Goal: Transaction & Acquisition: Book appointment/travel/reservation

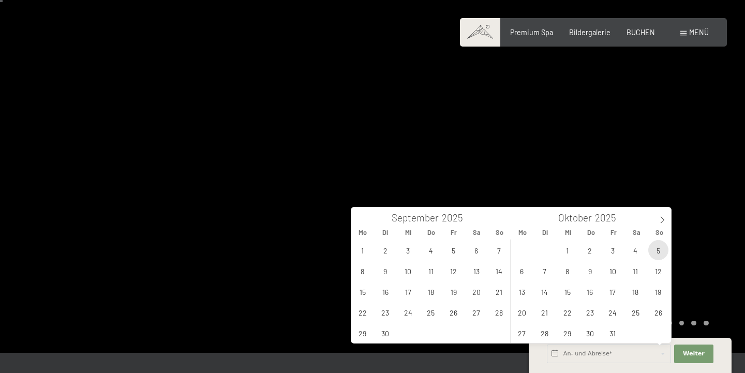
scroll to position [20, 0]
click at [657, 252] on span "5" at bounding box center [658, 250] width 20 height 20
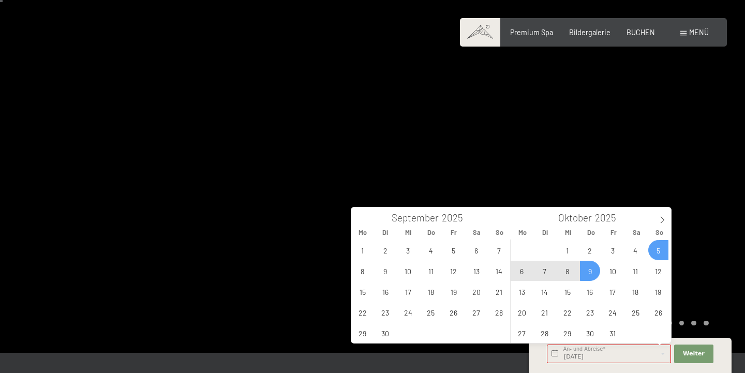
click at [592, 270] on span "9" at bounding box center [590, 271] width 20 height 20
type input "So. 05.10.2025 - Do. 09.10.2025"
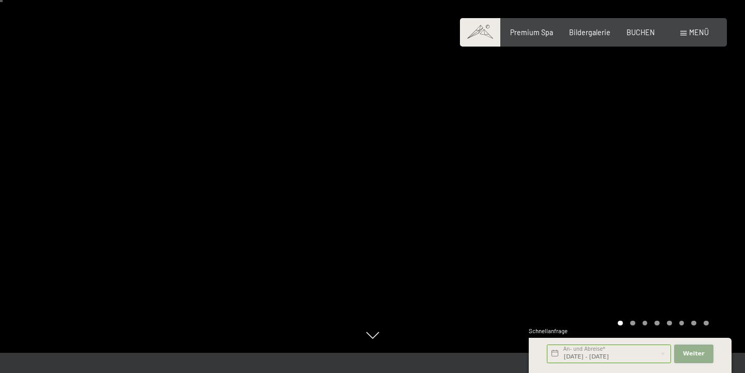
click at [687, 358] on span "Weiter" at bounding box center [694, 354] width 22 height 8
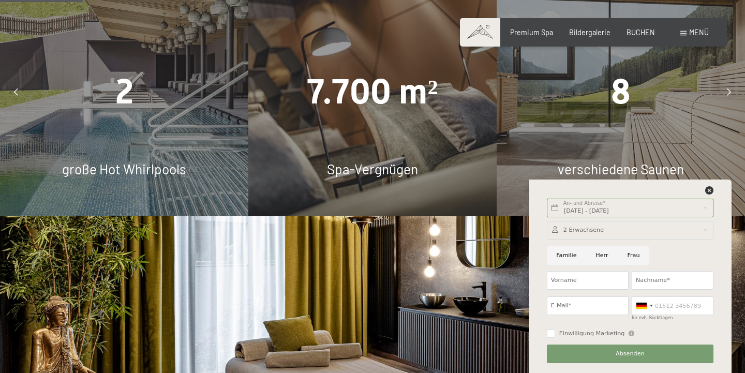
scroll to position [711, 0]
click at [728, 80] on div at bounding box center [729, 91] width 23 height 23
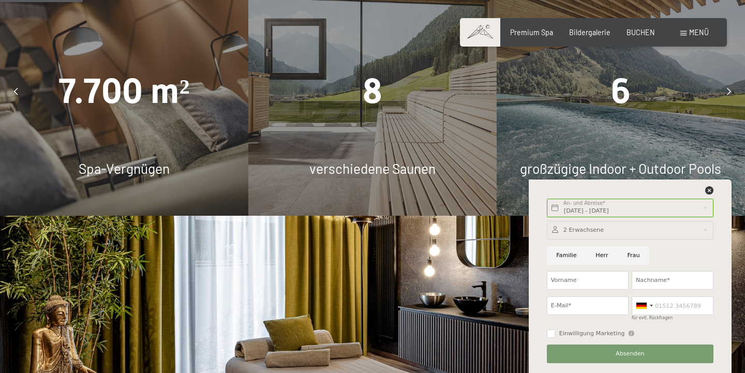
click at [728, 80] on div at bounding box center [729, 91] width 23 height 23
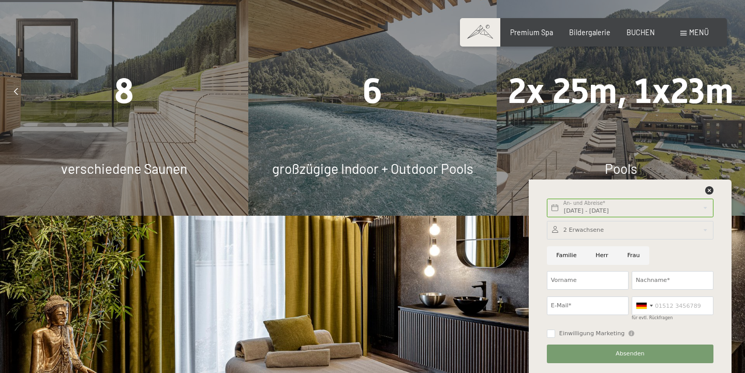
click at [728, 80] on div at bounding box center [729, 91] width 23 height 23
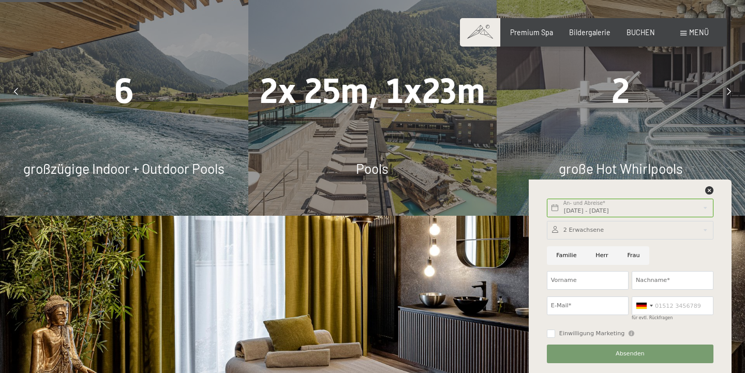
click at [728, 80] on div at bounding box center [729, 91] width 23 height 23
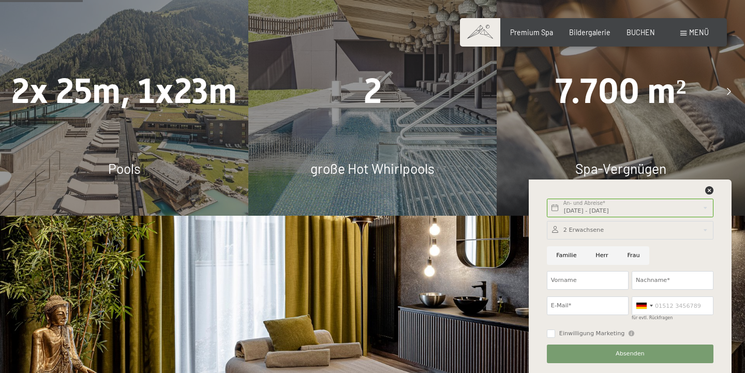
click at [728, 80] on div at bounding box center [729, 91] width 23 height 23
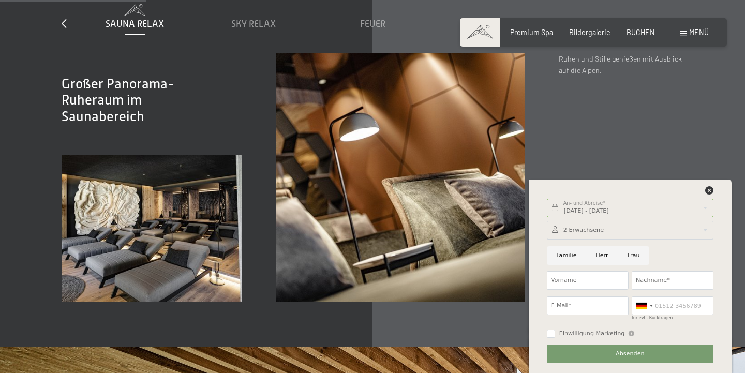
scroll to position [1359, 0]
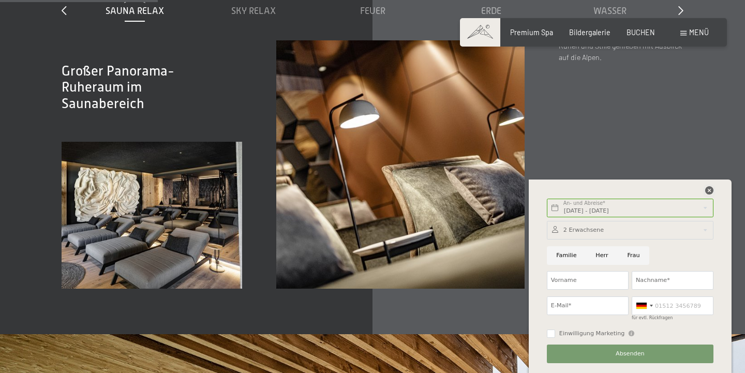
click at [710, 190] on icon at bounding box center [709, 190] width 8 height 8
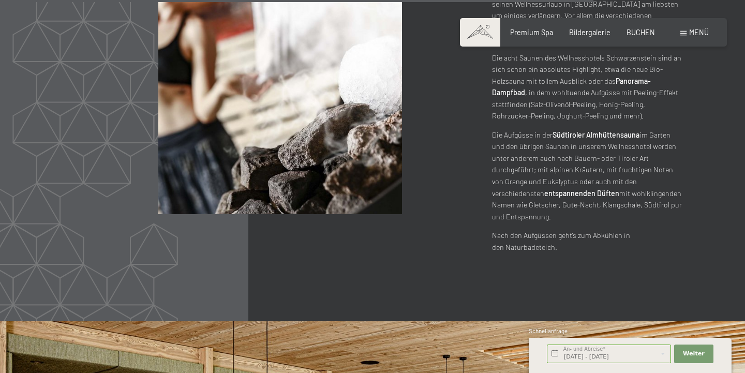
scroll to position [4420, 0]
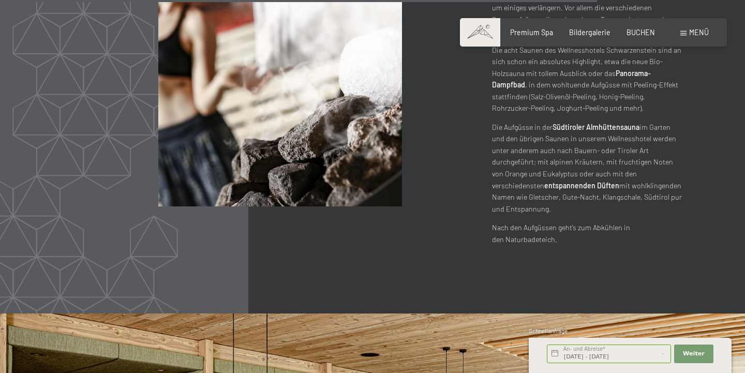
click at [694, 37] on span "Menü" at bounding box center [699, 32] width 20 height 9
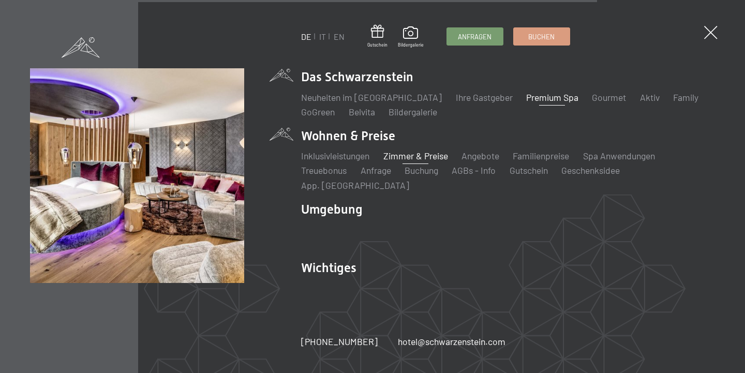
click at [406, 161] on link "Zimmer & Preise" at bounding box center [415, 155] width 65 height 11
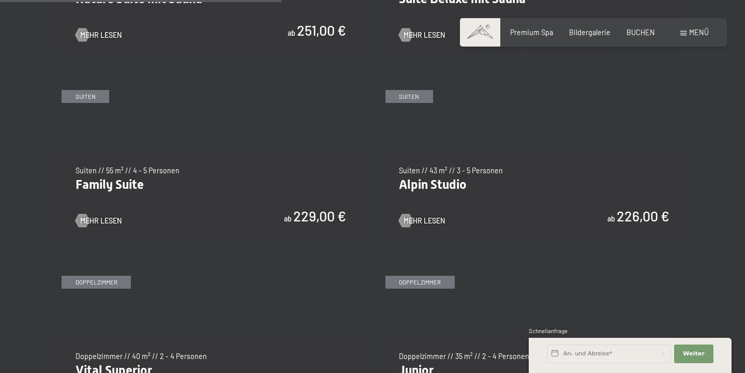
scroll to position [1088, 0]
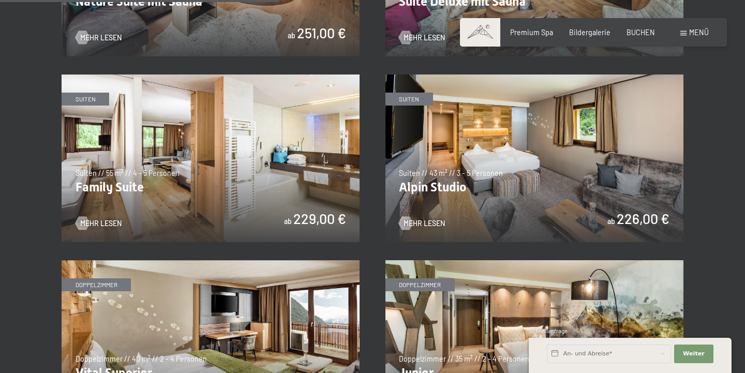
click at [543, 146] on img at bounding box center [535, 159] width 298 height 168
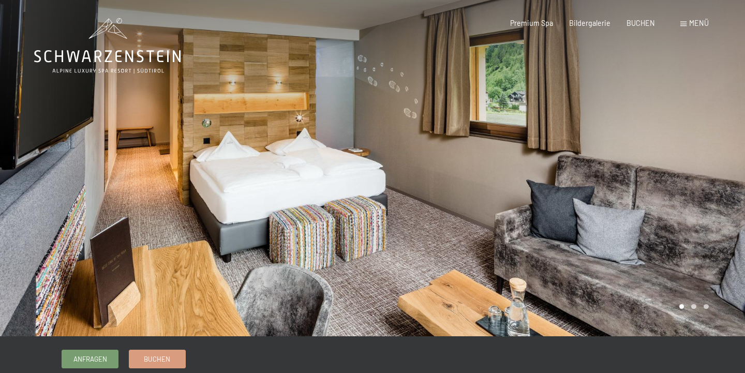
click at [531, 152] on div at bounding box center [559, 168] width 373 height 336
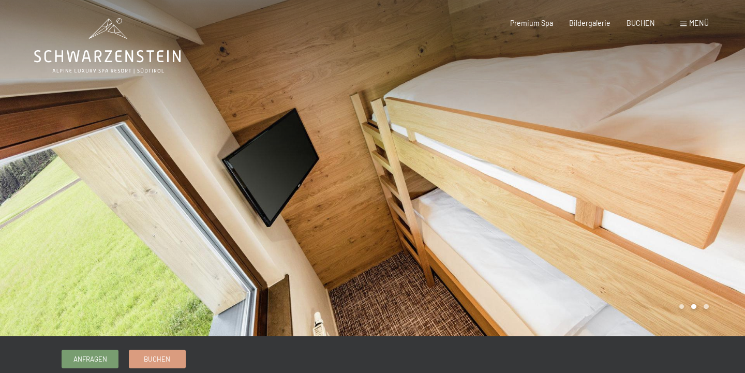
click at [531, 152] on div at bounding box center [559, 168] width 373 height 336
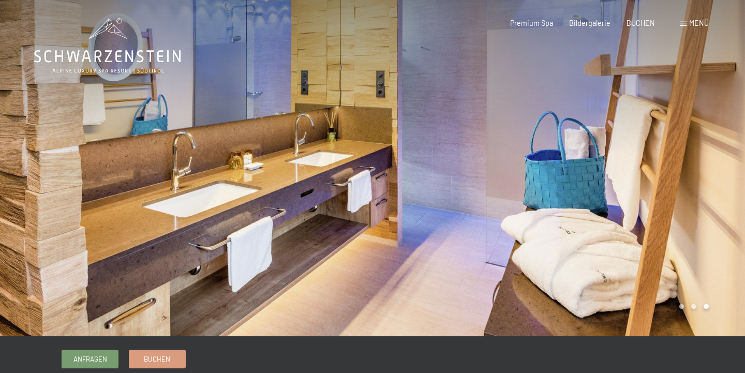
click at [531, 152] on div at bounding box center [559, 168] width 373 height 336
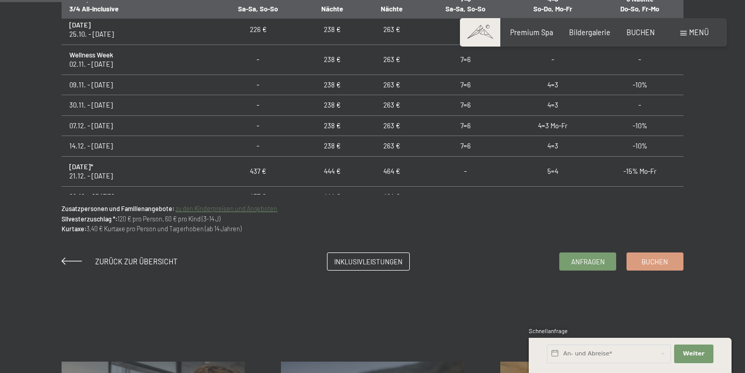
scroll to position [697, 0]
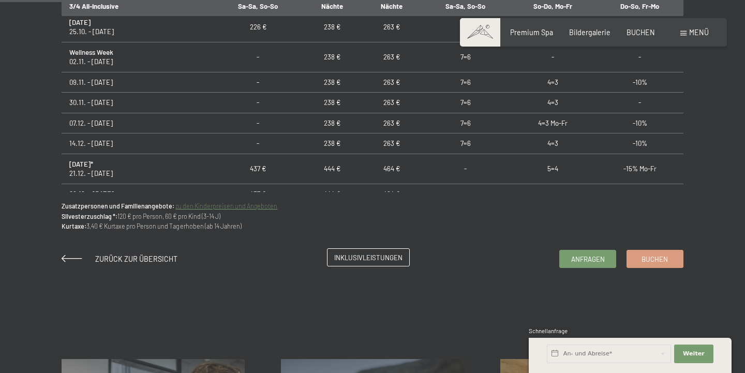
click at [376, 258] on span "Inklusivleistungen" at bounding box center [368, 257] width 68 height 9
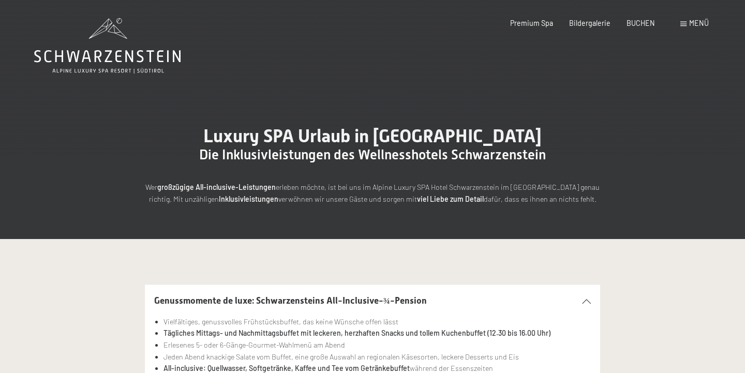
click at [35, 64] on icon at bounding box center [107, 45] width 146 height 55
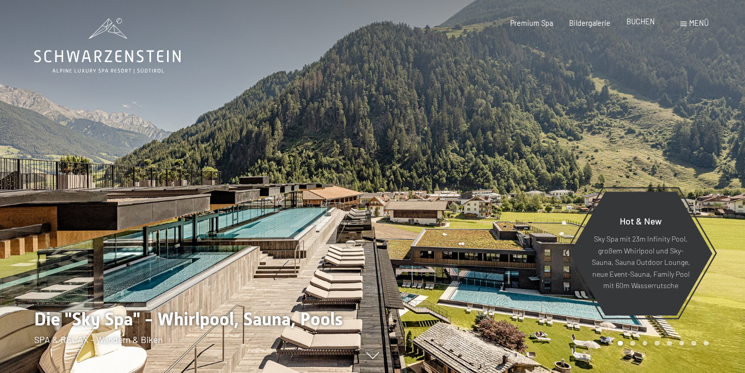
click at [639, 23] on span "BUCHEN" at bounding box center [641, 21] width 28 height 9
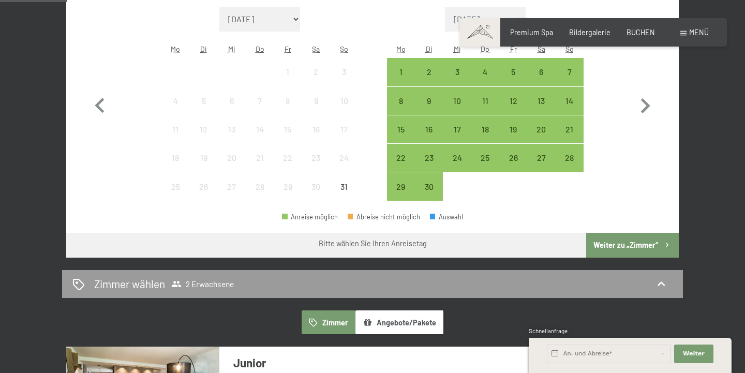
scroll to position [317, 0]
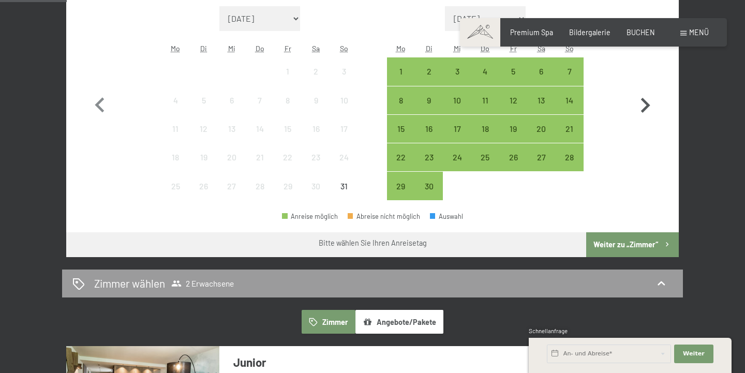
click at [651, 114] on icon "button" at bounding box center [645, 106] width 30 height 30
select select "[DATE]"
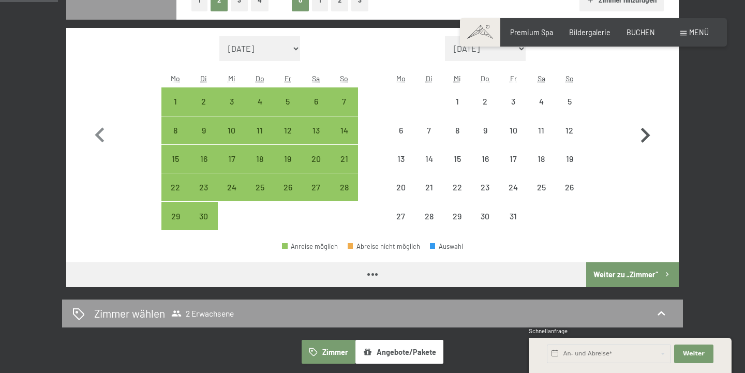
scroll to position [276, 0]
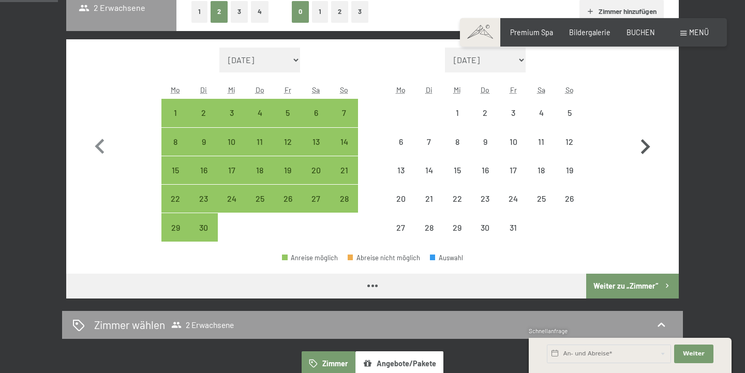
select select "[DATE]"
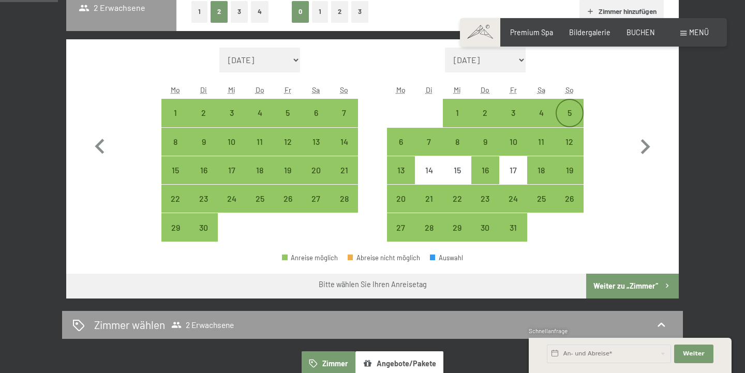
click at [572, 109] on div "5" at bounding box center [570, 122] width 26 height 26
select select "[DATE]"
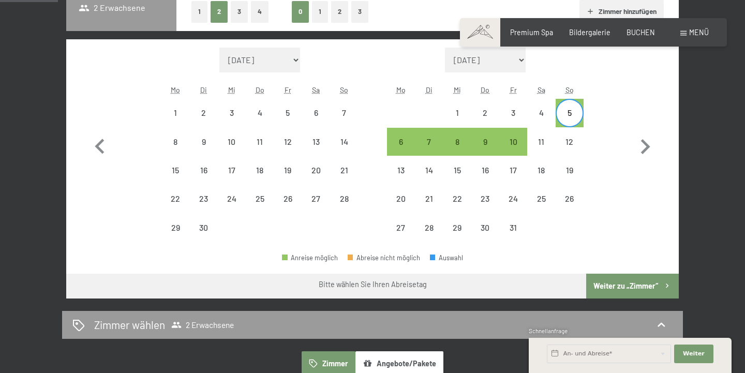
click at [640, 288] on button "Weiter zu „Zimmer“" at bounding box center [632, 286] width 93 height 25
select select "[DATE]"
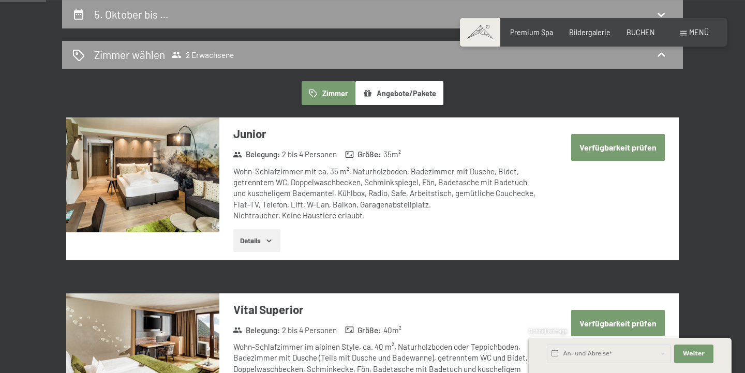
scroll to position [218, 0]
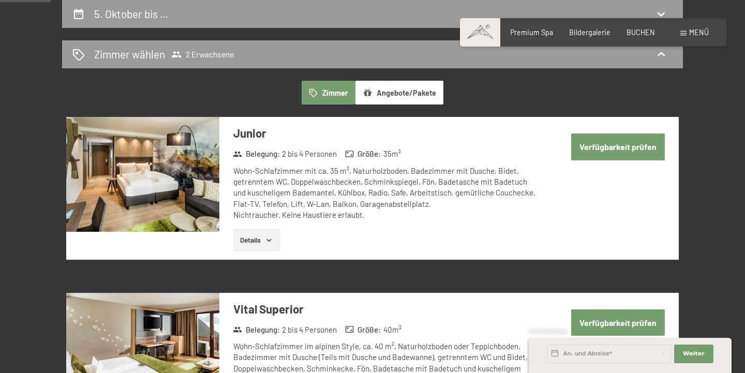
click at [417, 96] on button "Angebote/Pakete" at bounding box center [400, 93] width 88 height 24
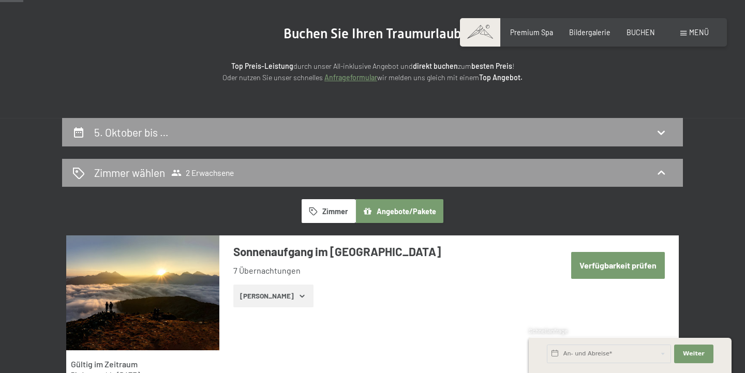
scroll to position [87, 0]
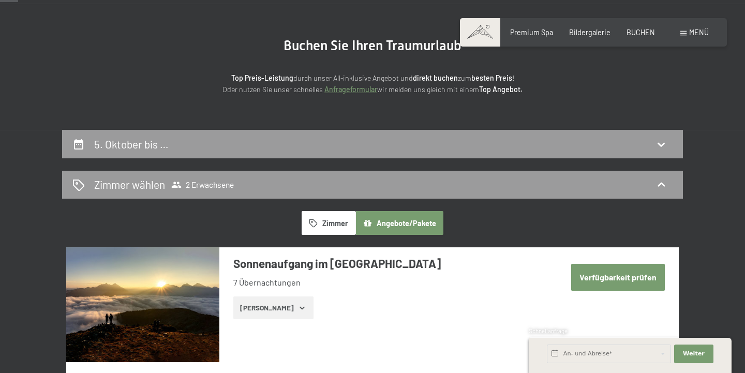
click at [341, 217] on span "Einwilligung Marketing*" at bounding box center [314, 216] width 85 height 10
click at [267, 217] on input "Einwilligung Marketing*" at bounding box center [262, 216] width 10 height 10
checkbox input "false"
click at [335, 230] on button "Zimmer" at bounding box center [329, 223] width 54 height 24
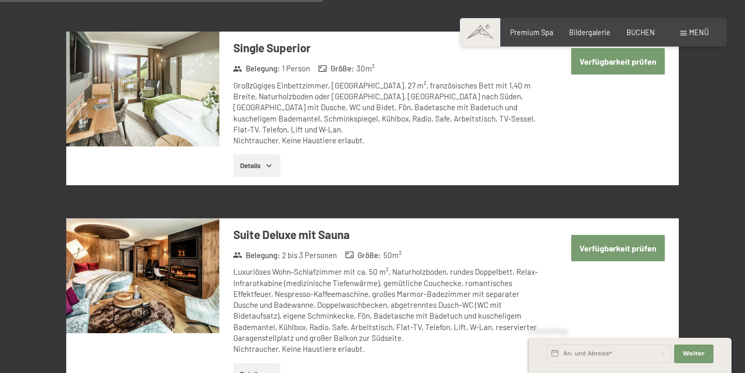
scroll to position [1407, 0]
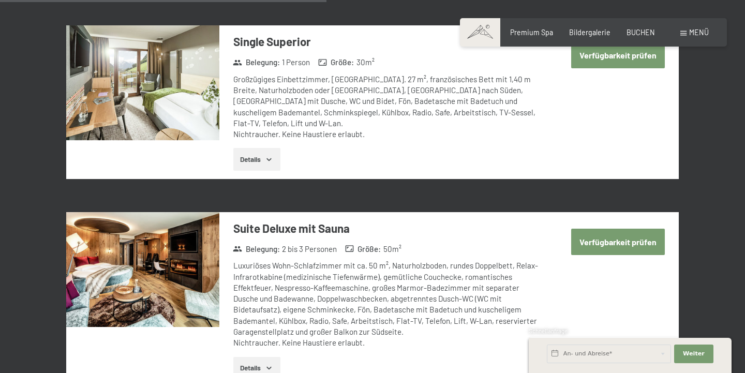
click at [590, 229] on button "Verfügbarkeit prüfen" at bounding box center [618, 242] width 94 height 26
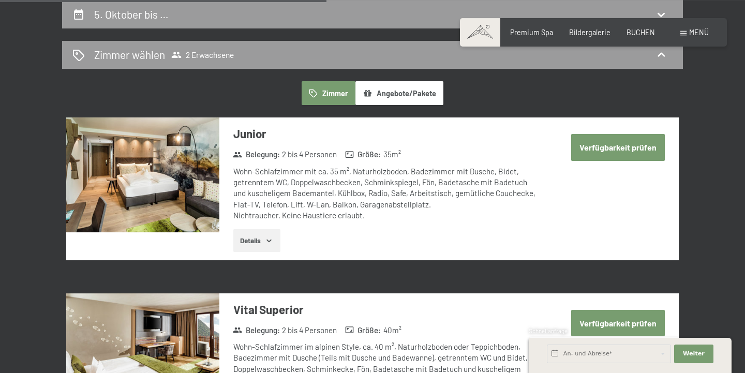
select select "[DATE]"
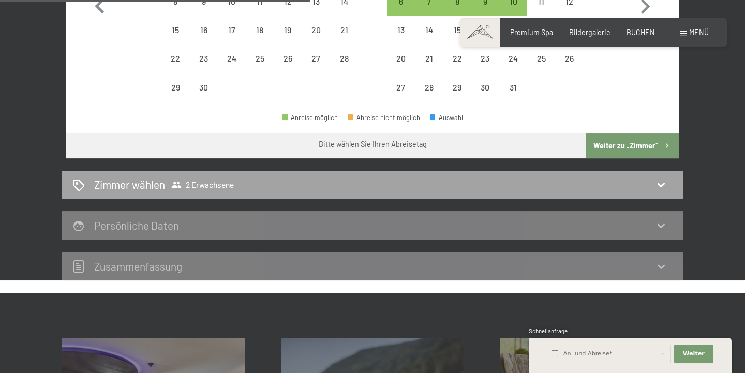
click at [669, 189] on div "[PERSON_NAME] [PERSON_NAME] 2 Erwachsene" at bounding box center [372, 184] width 600 height 15
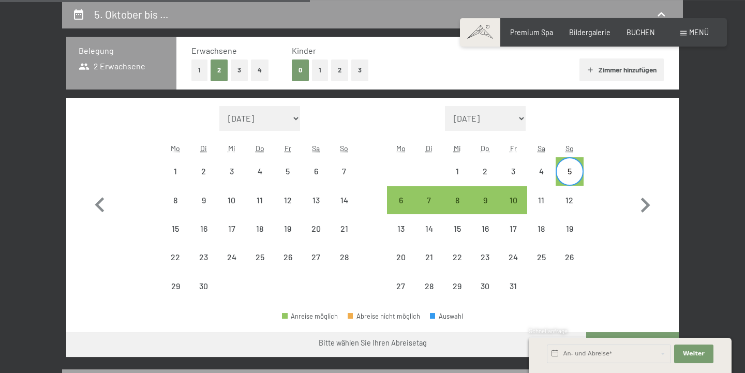
select select "[DATE]"
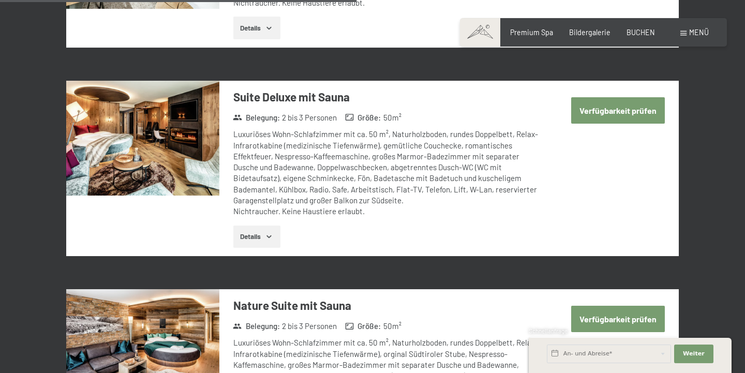
scroll to position [1539, 0]
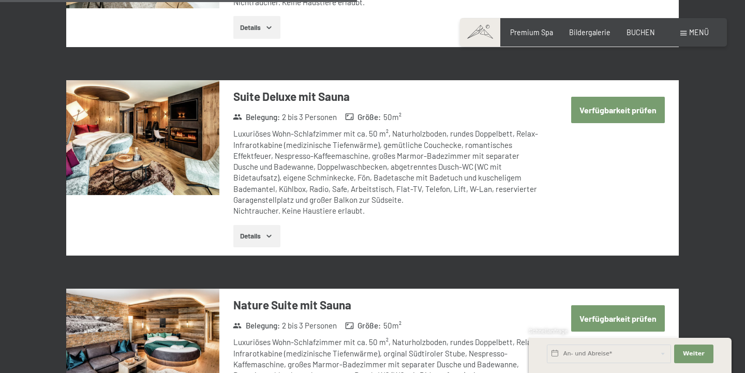
click at [617, 97] on button "Verfügbarkeit prüfen" at bounding box center [618, 110] width 94 height 26
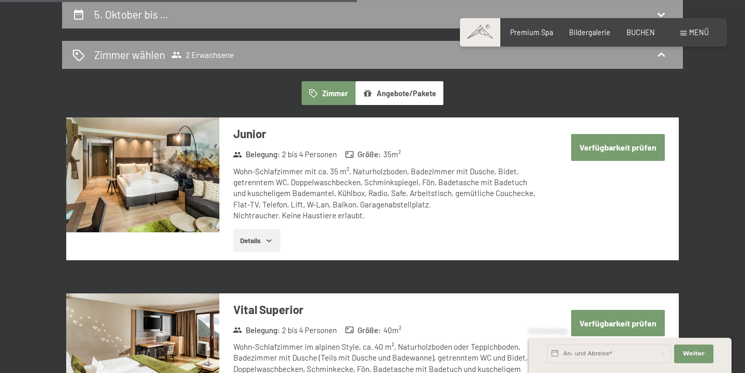
select select "[DATE]"
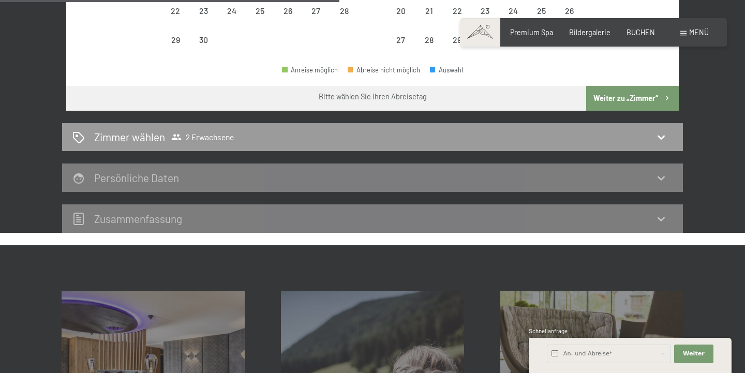
scroll to position [454, 0]
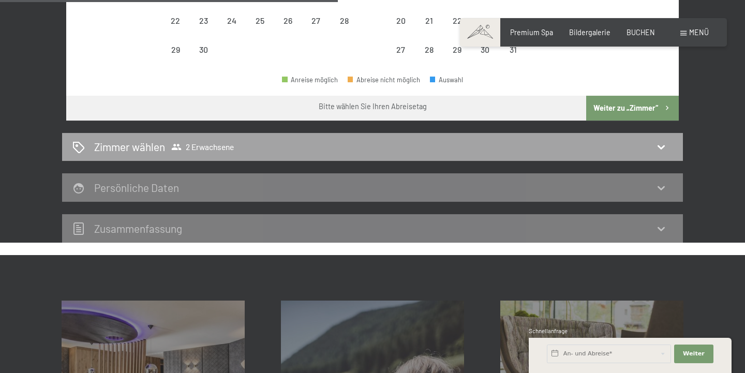
click at [666, 145] on icon at bounding box center [661, 147] width 12 height 12
select select "[DATE]"
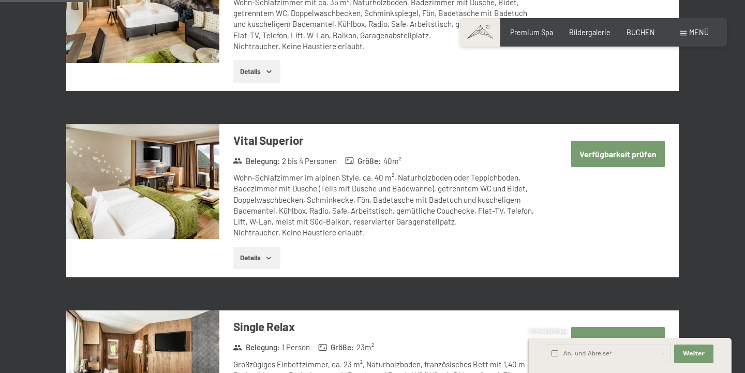
scroll to position [389, 0]
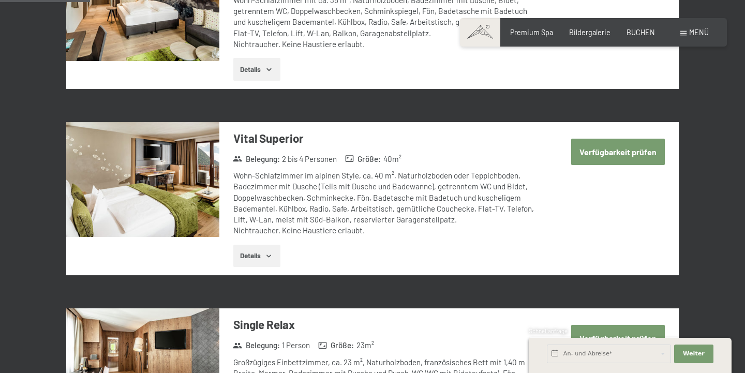
click at [612, 157] on button "Verfügbarkeit prüfen" at bounding box center [618, 152] width 94 height 26
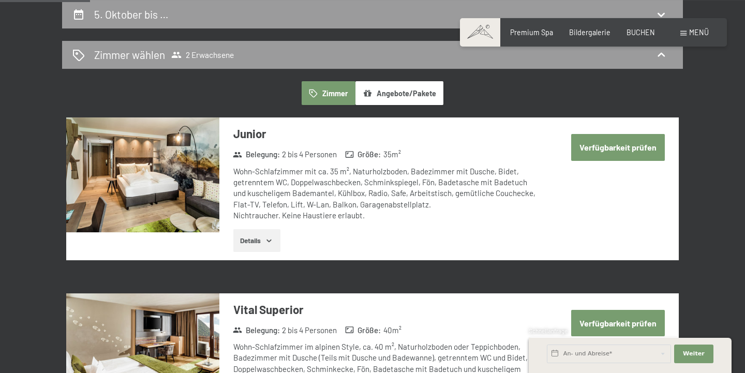
select select "[DATE]"
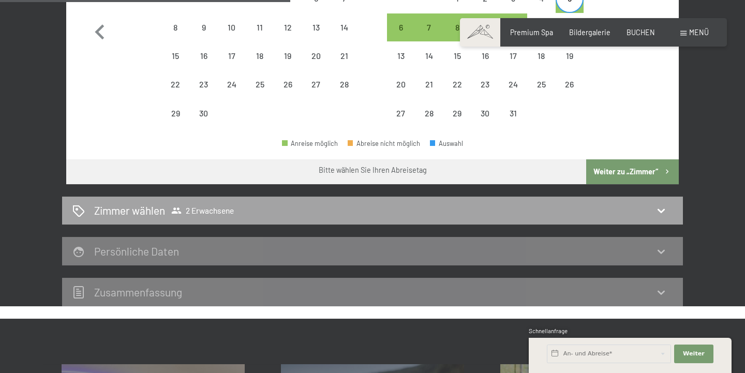
click at [600, 220] on div "[PERSON_NAME] [PERSON_NAME] 2 Erwachsene" at bounding box center [372, 211] width 621 height 28
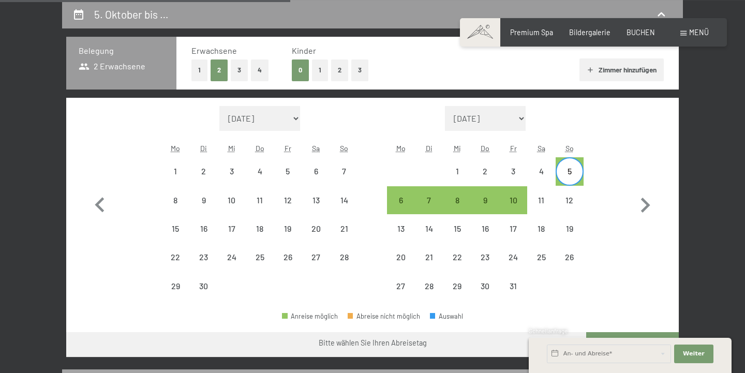
select select "[DATE]"
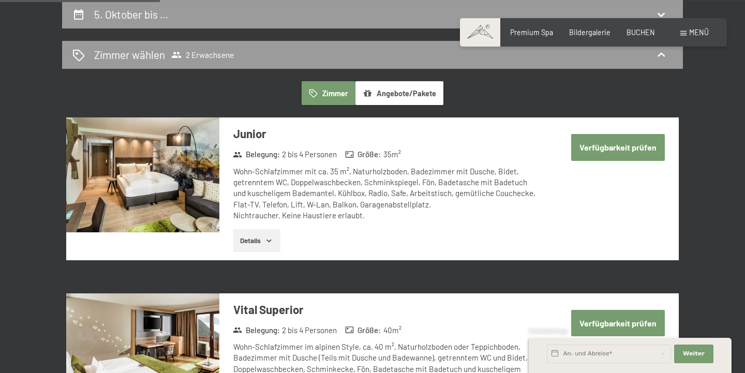
click at [372, 210] on div "Wohn-Schlafzimmer mit ca. 35 m², Naturholzboden, Badezimmer mit Dusche, Bidet, …" at bounding box center [387, 193] width 308 height 55
click at [156, 154] on img at bounding box center [142, 174] width 153 height 115
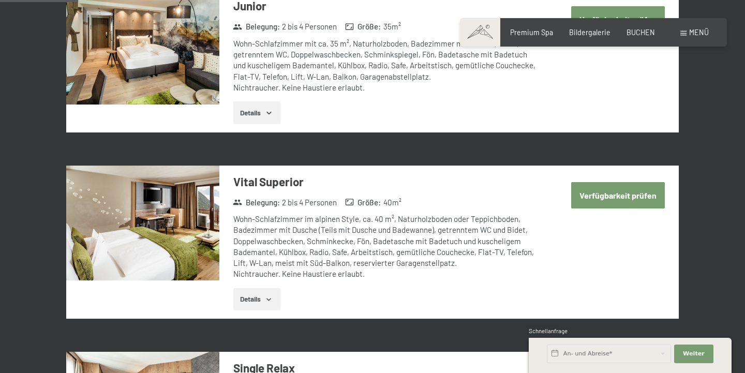
scroll to position [351, 0]
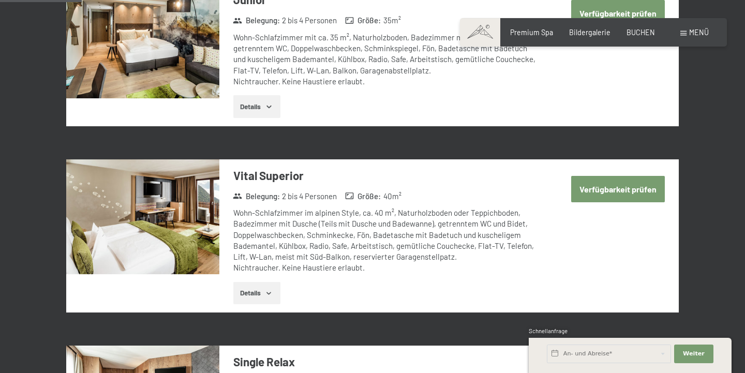
click at [259, 290] on button "Details" at bounding box center [256, 293] width 47 height 23
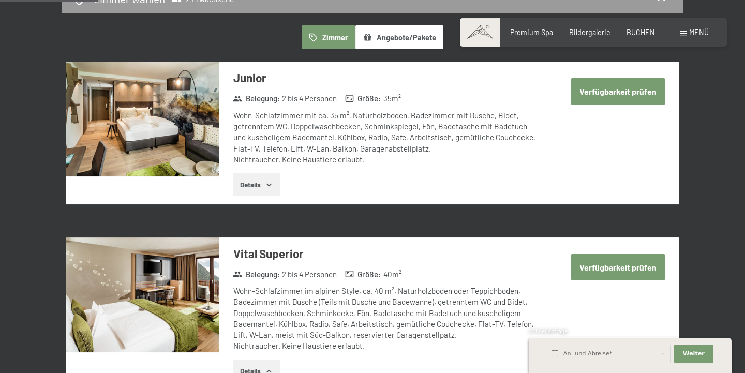
scroll to position [236, 0]
